Goal: Task Accomplishment & Management: Use online tool/utility

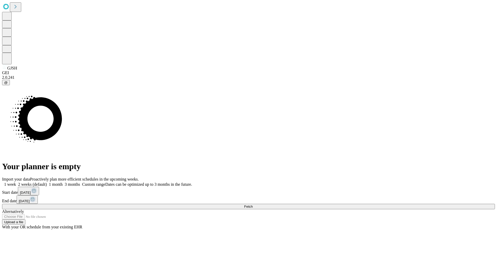
click at [252, 205] on span "Fetch" at bounding box center [248, 207] width 9 height 4
